Goal: Navigation & Orientation: Go to known website

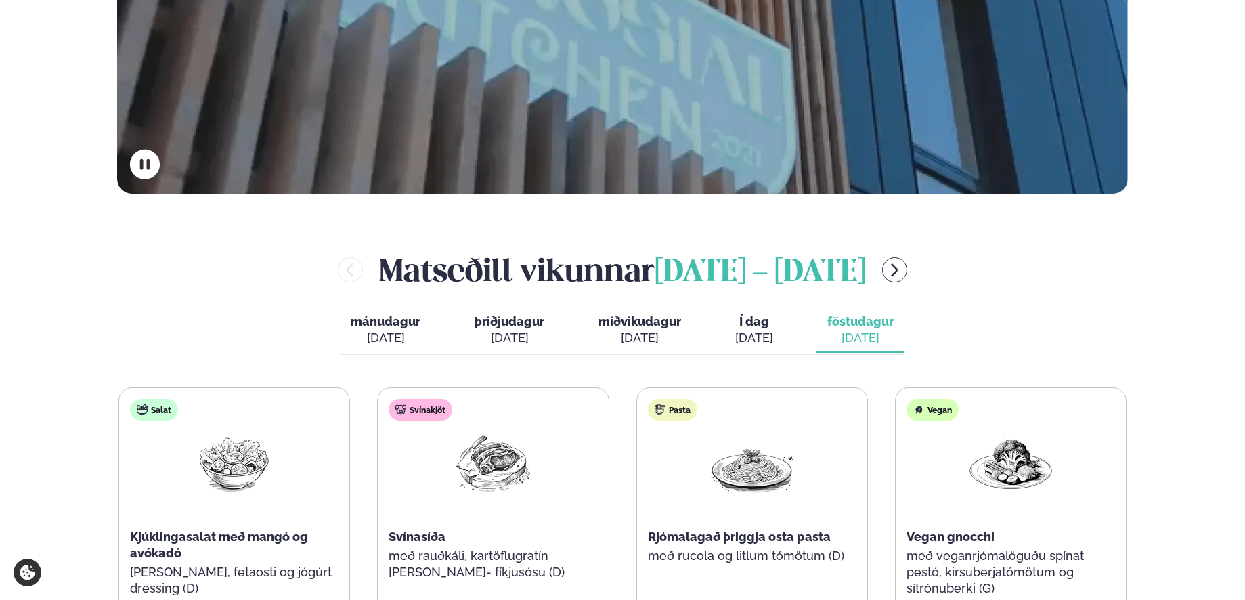
scroll to position [203, 0]
